Goal: Book appointment/travel/reservation

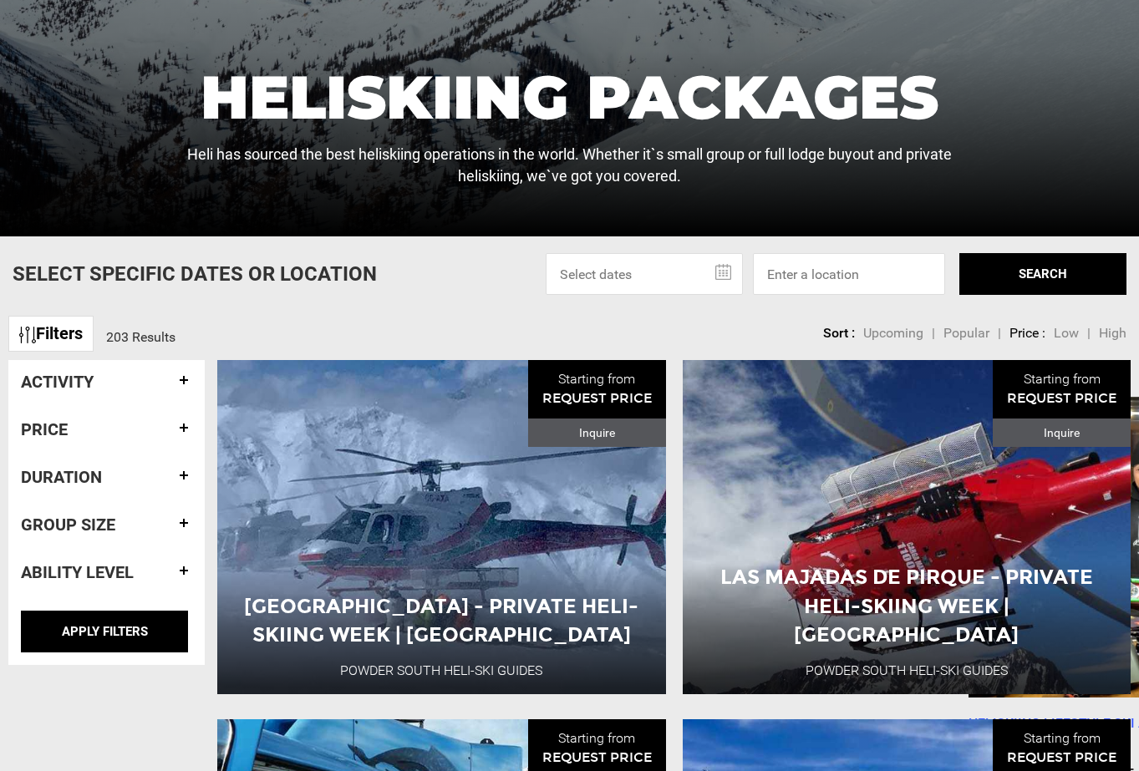
click at [395, 323] on div "Filters 203 Results sortby Sort Upcoming Popular Price: Low to High Price : Hig…" at bounding box center [569, 326] width 1139 height 36
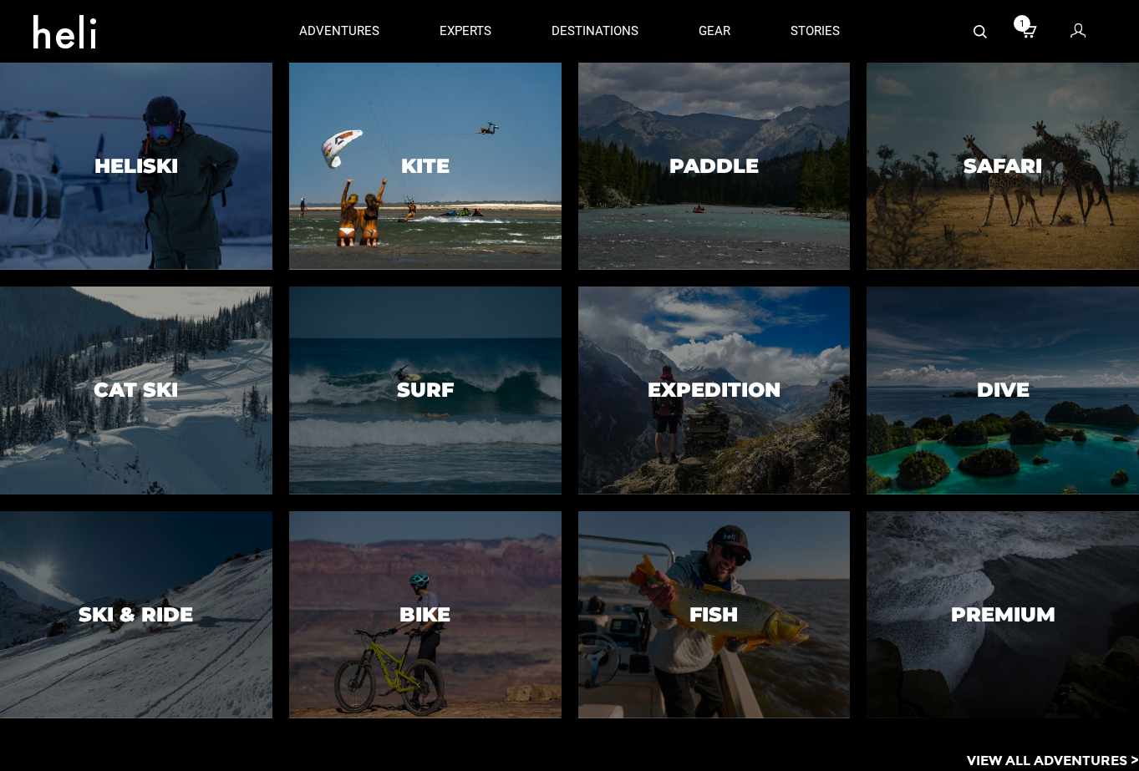
click at [437, 195] on div at bounding box center [425, 166] width 277 height 211
